Goal: Transaction & Acquisition: Obtain resource

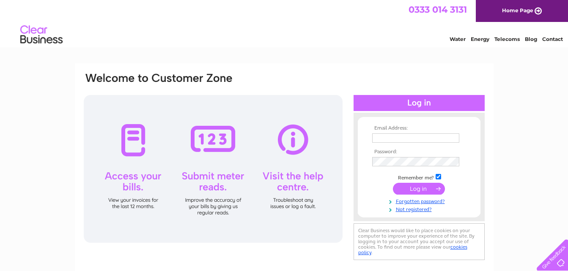
click at [377, 139] on input "text" at bounding box center [415, 138] width 87 height 9
click at [394, 138] on input "gra" at bounding box center [416, 139] width 88 height 10
click at [393, 184] on input "submit" at bounding box center [419, 190] width 52 height 12
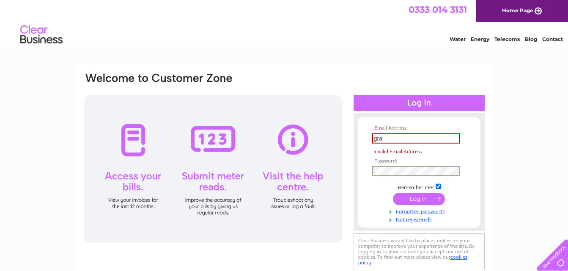
click at [383, 136] on input "gra" at bounding box center [416, 139] width 88 height 10
type input "graham.woodhead@sky.com"
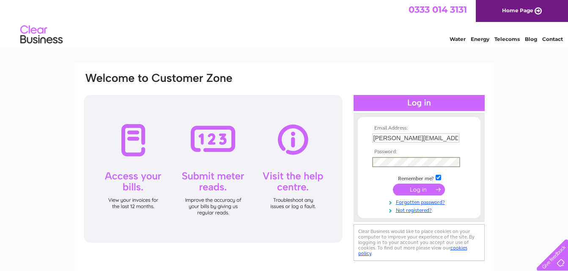
click at [428, 191] on input "submit" at bounding box center [419, 190] width 52 height 12
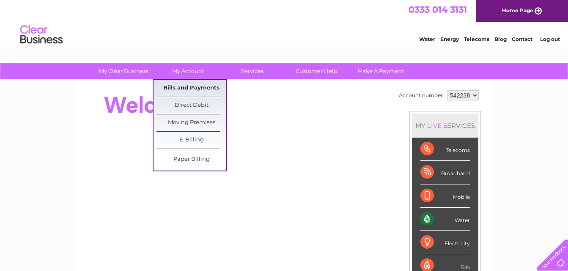
click at [180, 84] on link "Bills and Payments" at bounding box center [191, 88] width 70 height 17
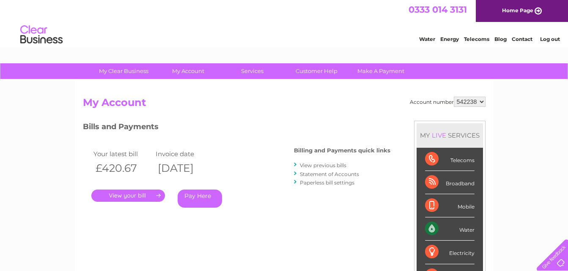
click at [138, 194] on link "." at bounding box center [128, 196] width 74 height 12
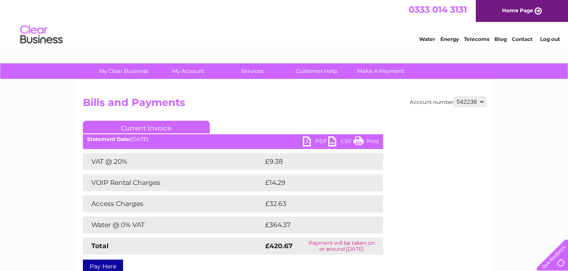
click at [321, 139] on link "PDF" at bounding box center [315, 143] width 25 height 12
click at [551, 40] on link "Log out" at bounding box center [550, 39] width 20 height 6
